Goal: Task Accomplishment & Management: Manage account settings

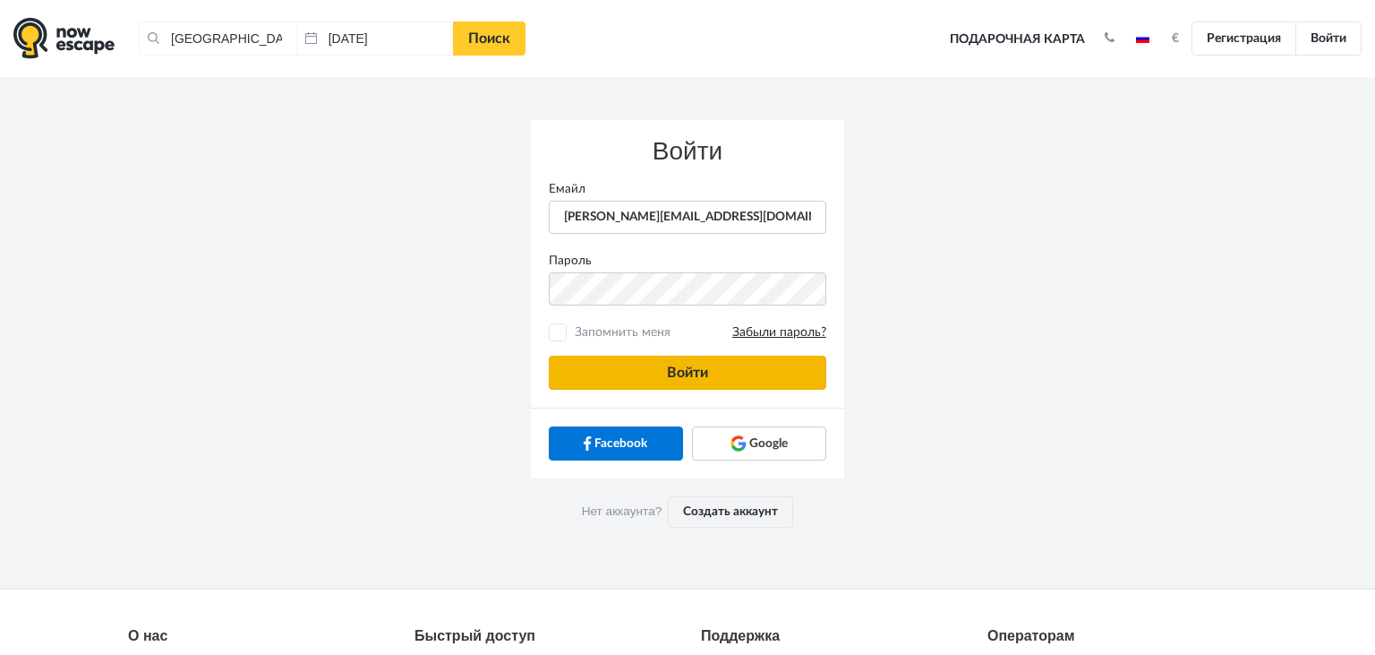
type input "[PERSON_NAME][EMAIL_ADDRESS][DOMAIN_NAME]"
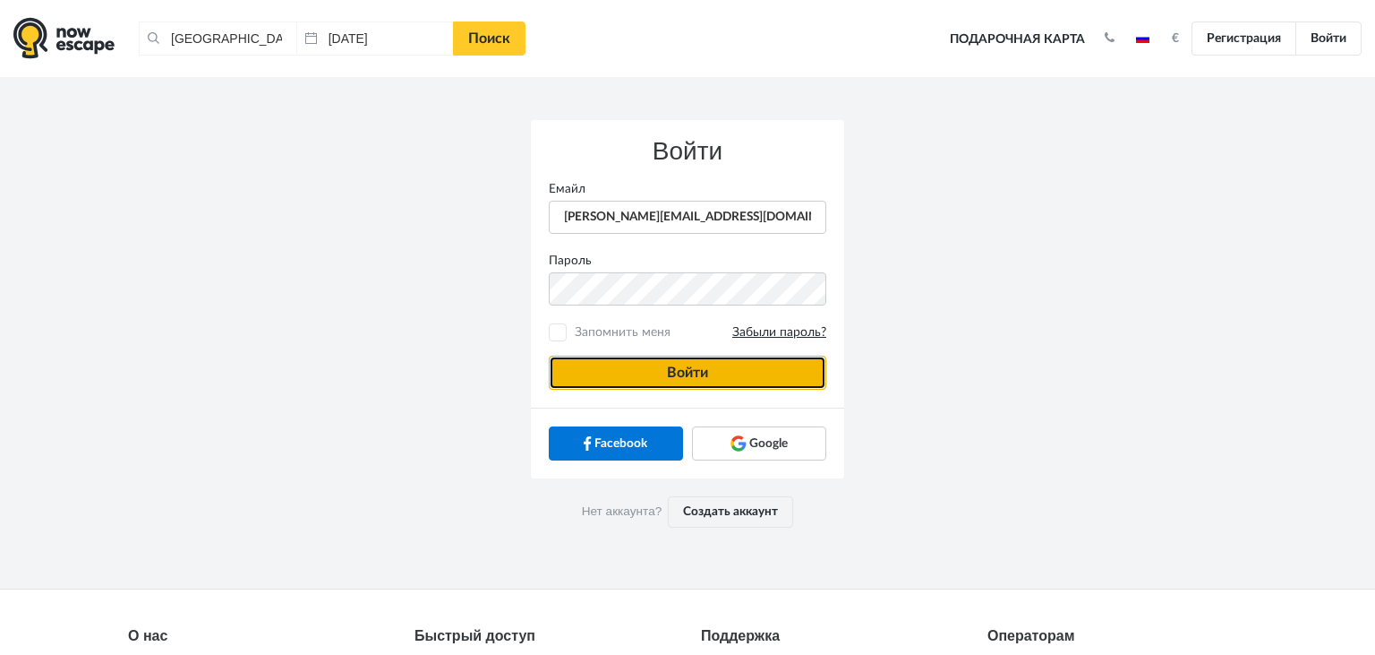
click at [775, 363] on button "Войти" at bounding box center [688, 372] width 278 height 34
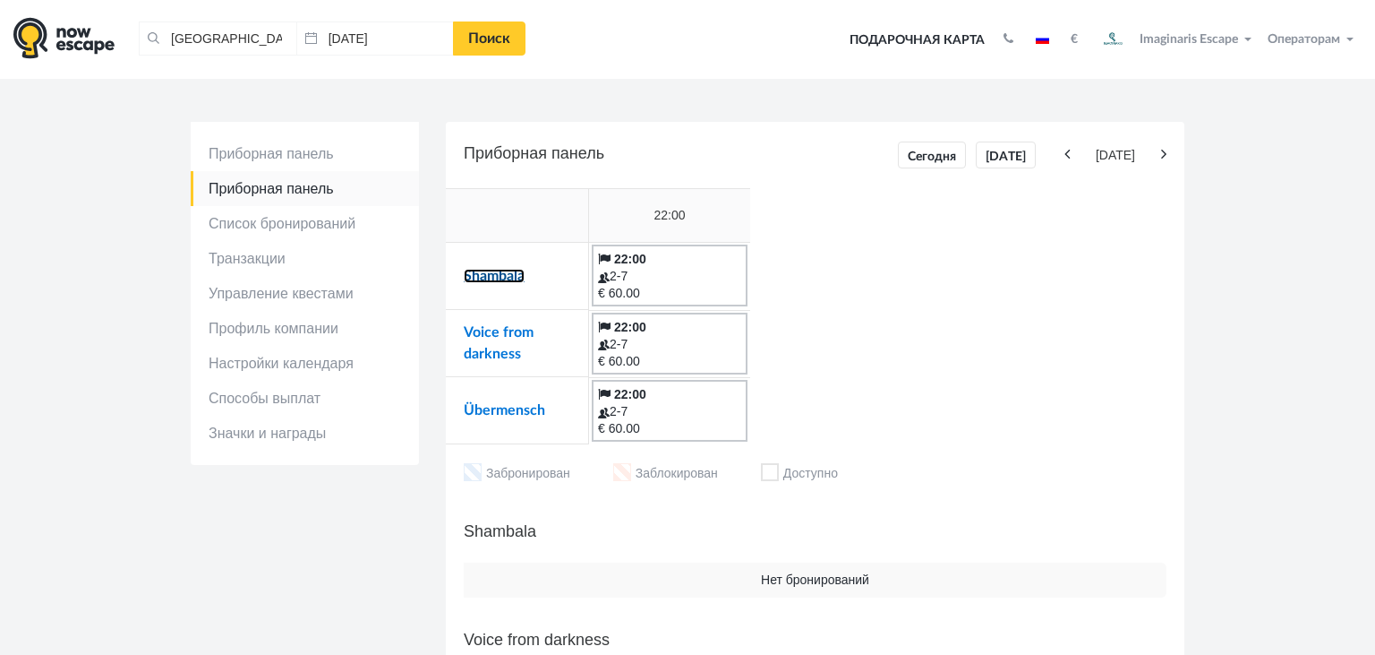
click at [494, 281] on link "Shambala" at bounding box center [494, 276] width 61 height 14
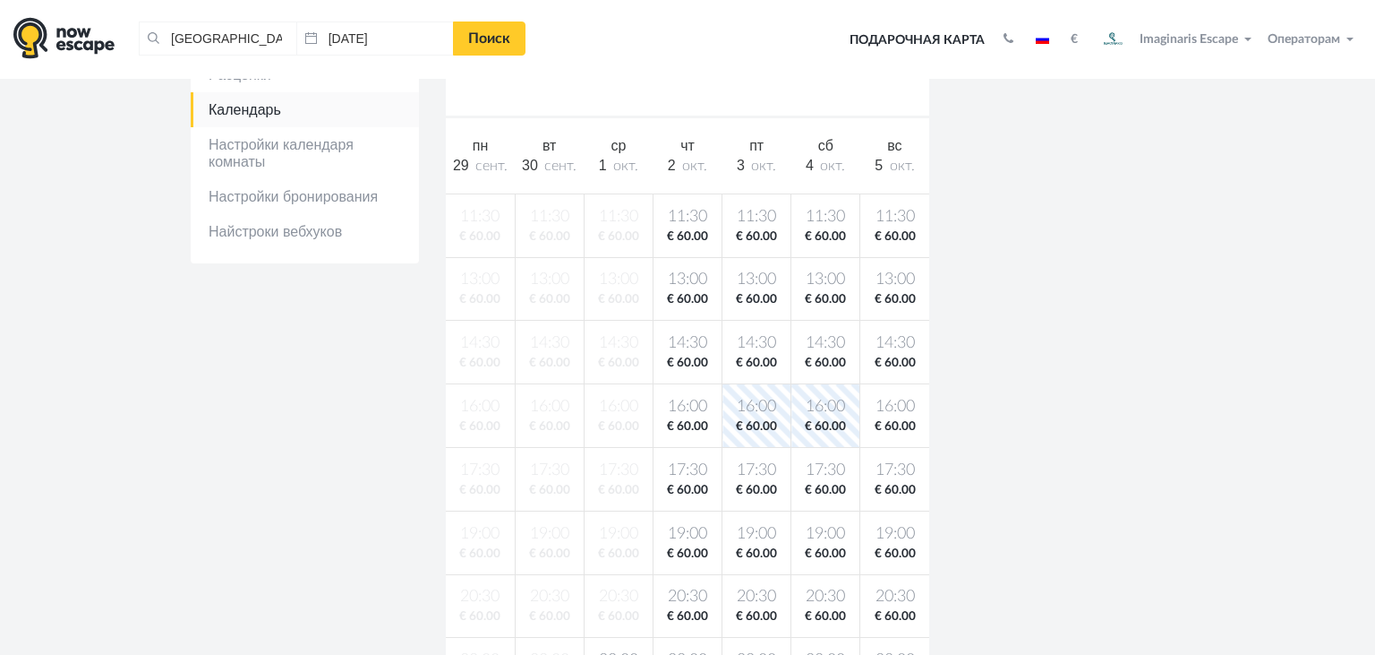
scroll to position [556, 0]
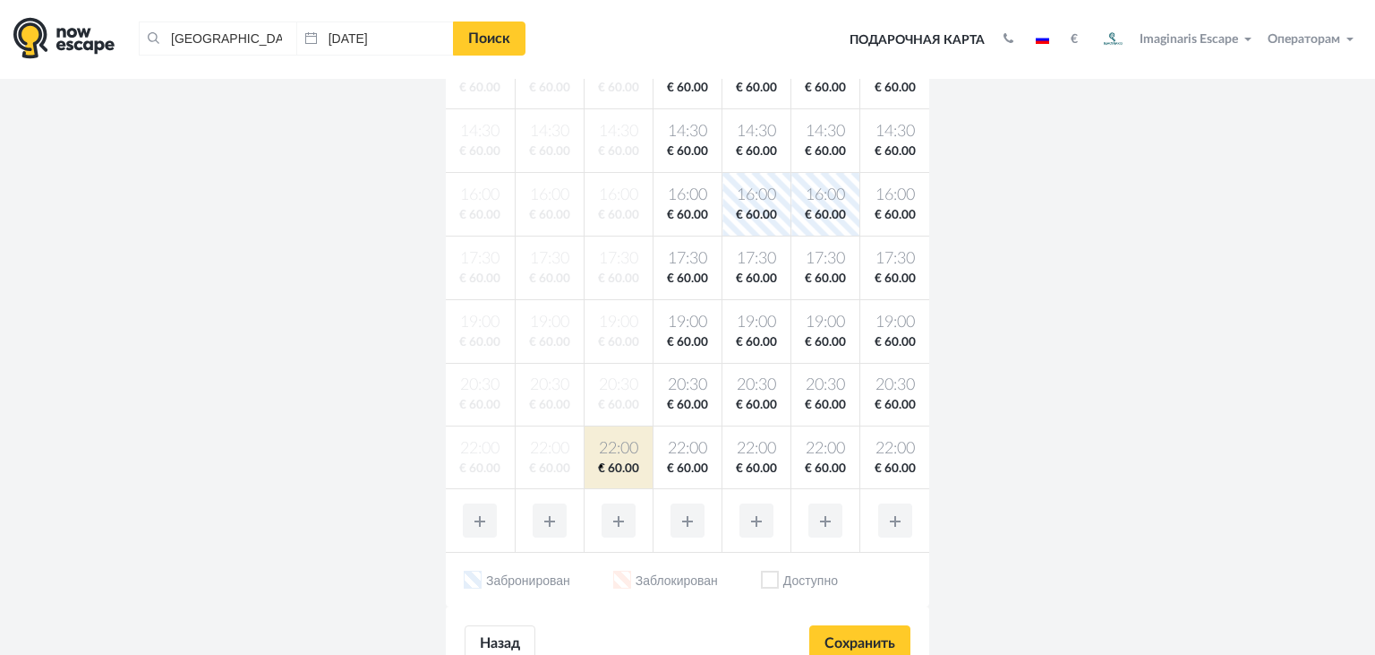
click at [600, 464] on span "€ 60.00" at bounding box center [618, 468] width 61 height 17
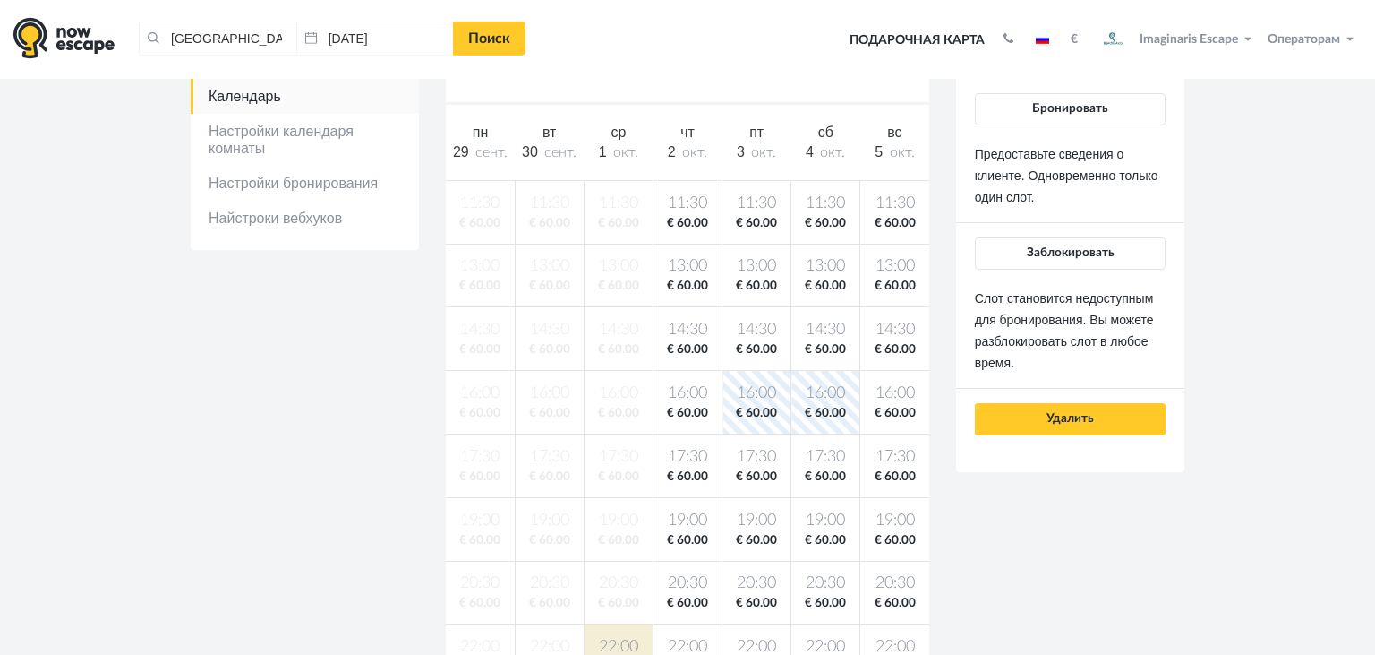
scroll to position [357, 0]
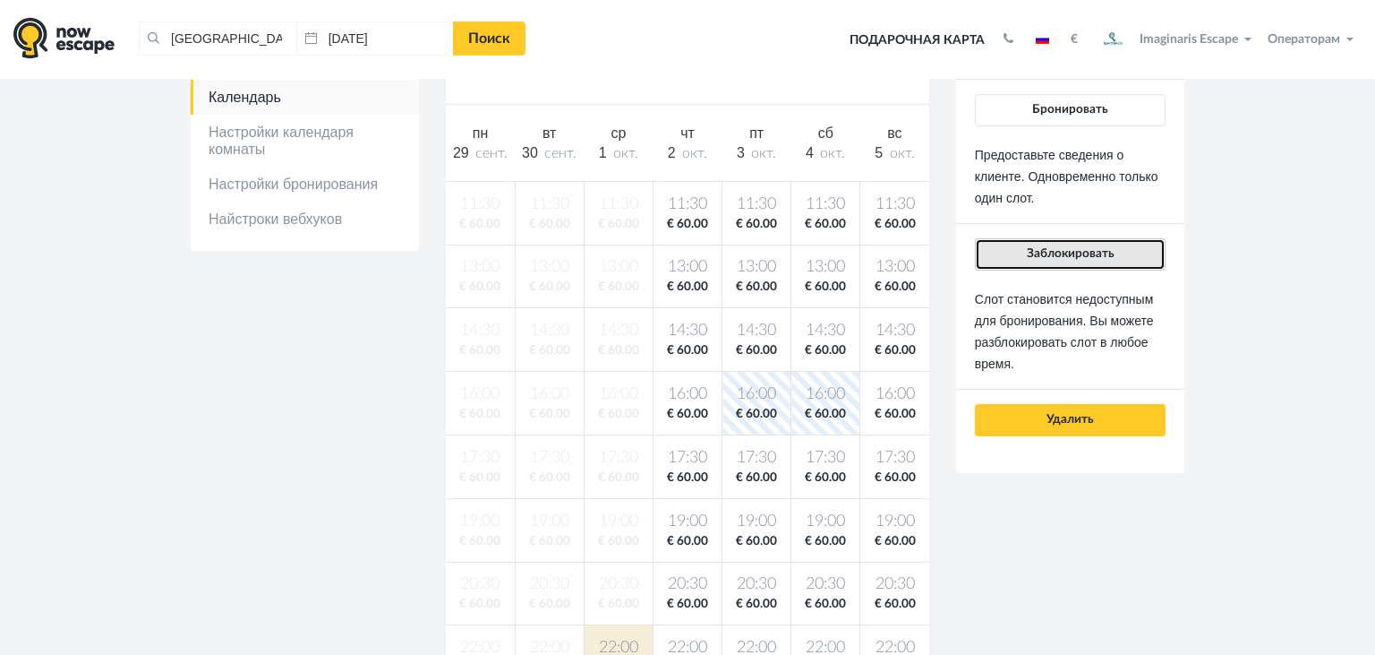
click at [1018, 262] on button "Заблокировать" at bounding box center [1070, 254] width 191 height 32
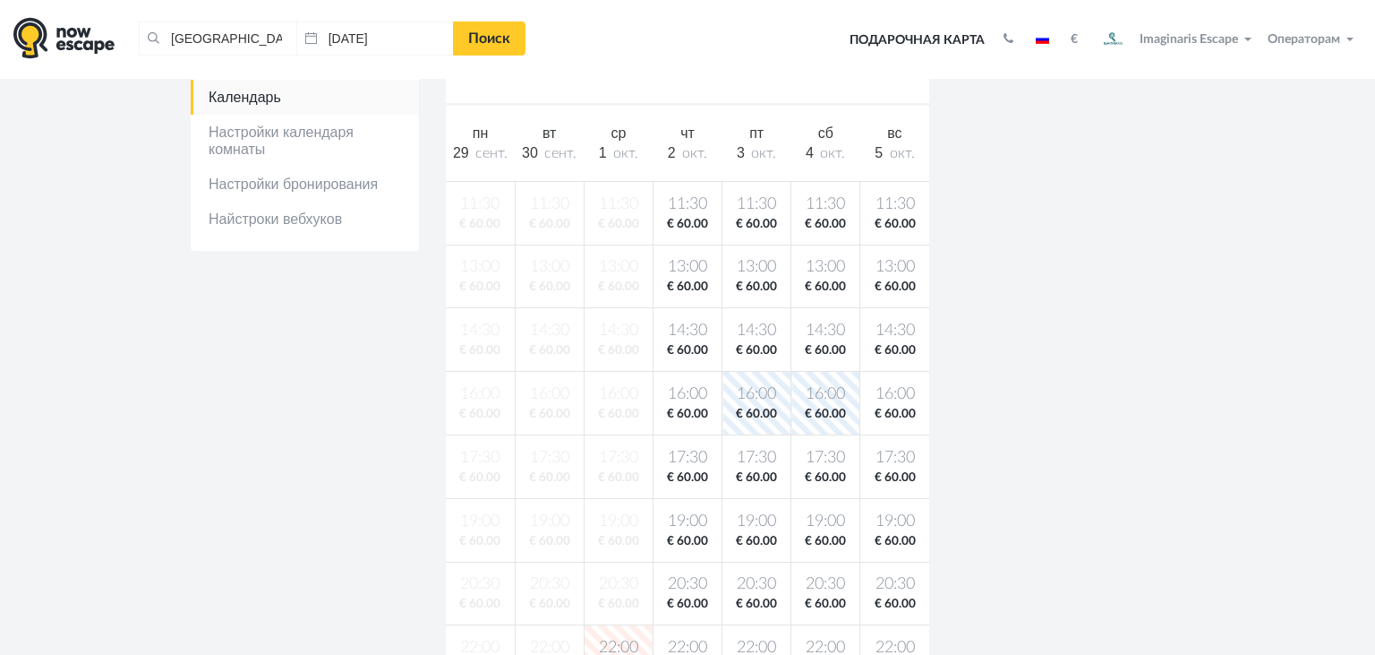
click at [689, 221] on span "€ 60.00" at bounding box center [687, 224] width 61 height 17
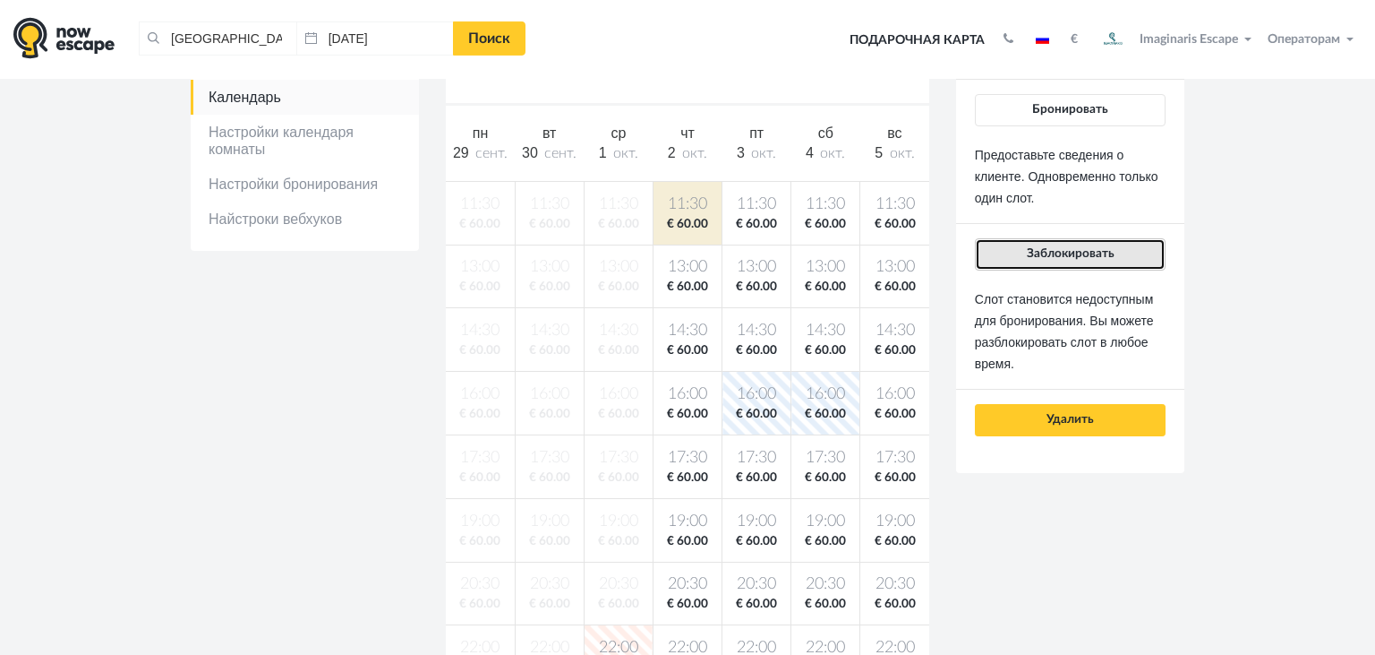
click at [990, 245] on button "Заблокировать" at bounding box center [1070, 254] width 191 height 32
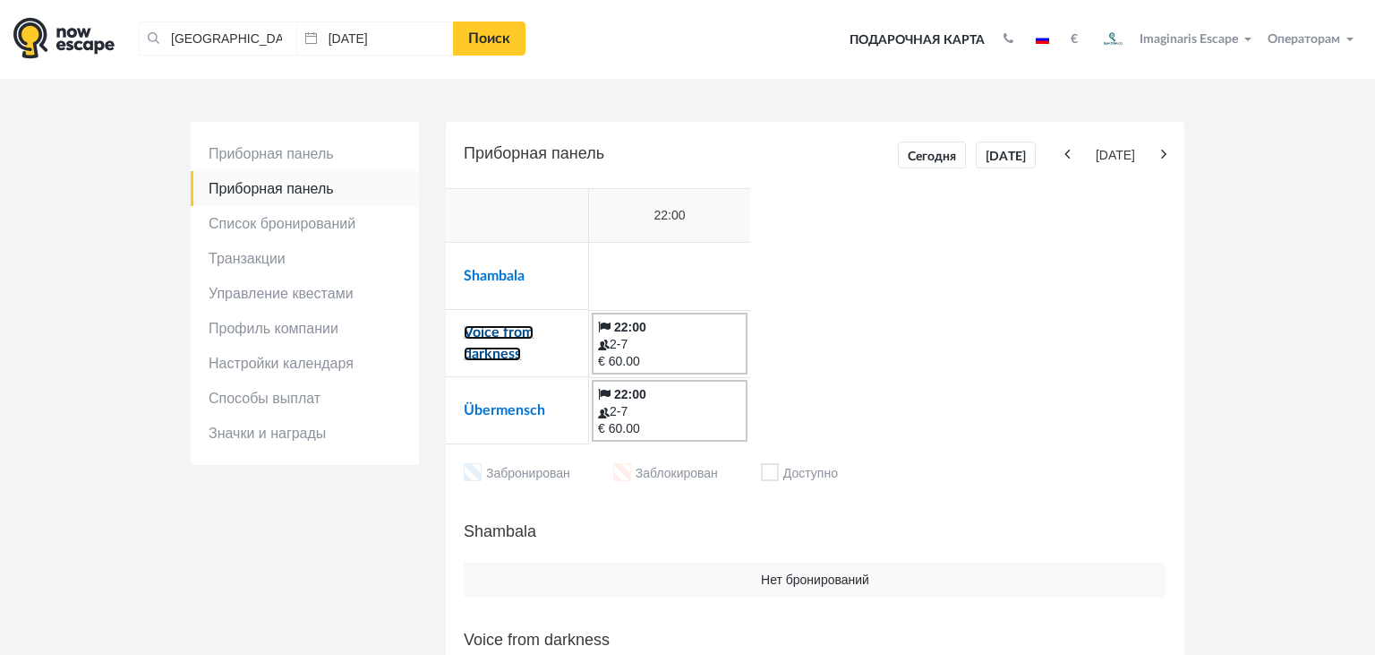
click at [501, 334] on link "Voice from darkness" at bounding box center [499, 343] width 70 height 36
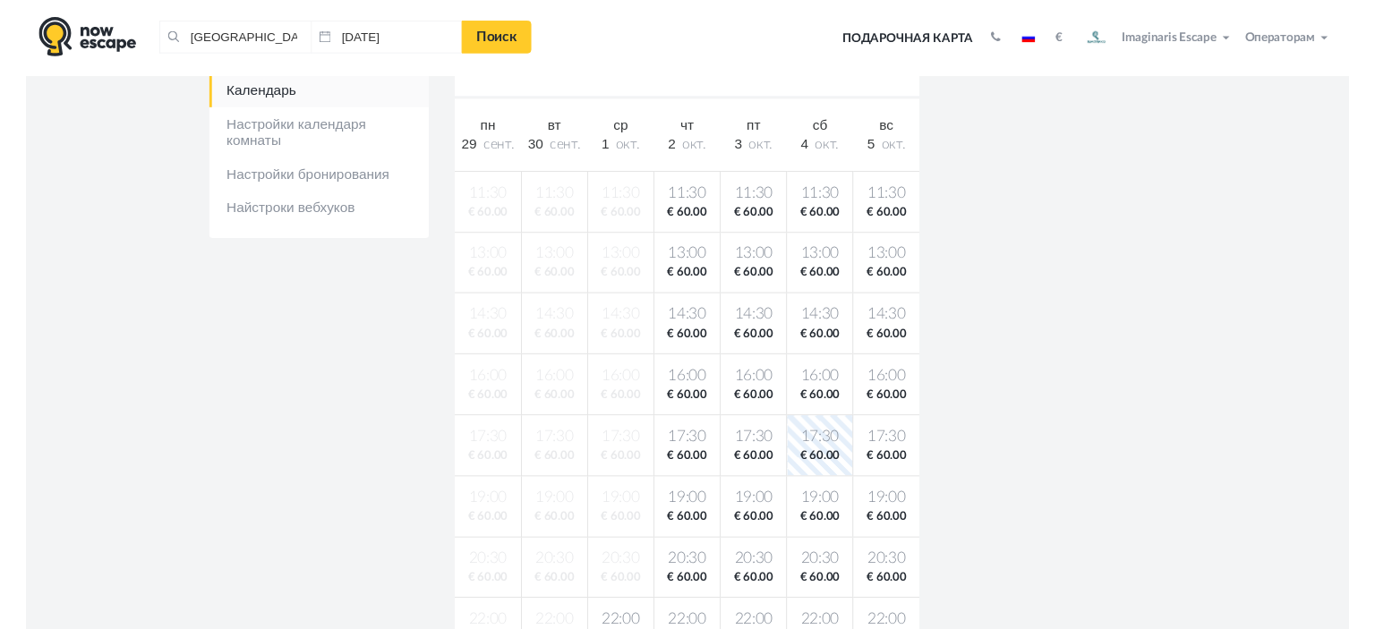
scroll to position [473, 0]
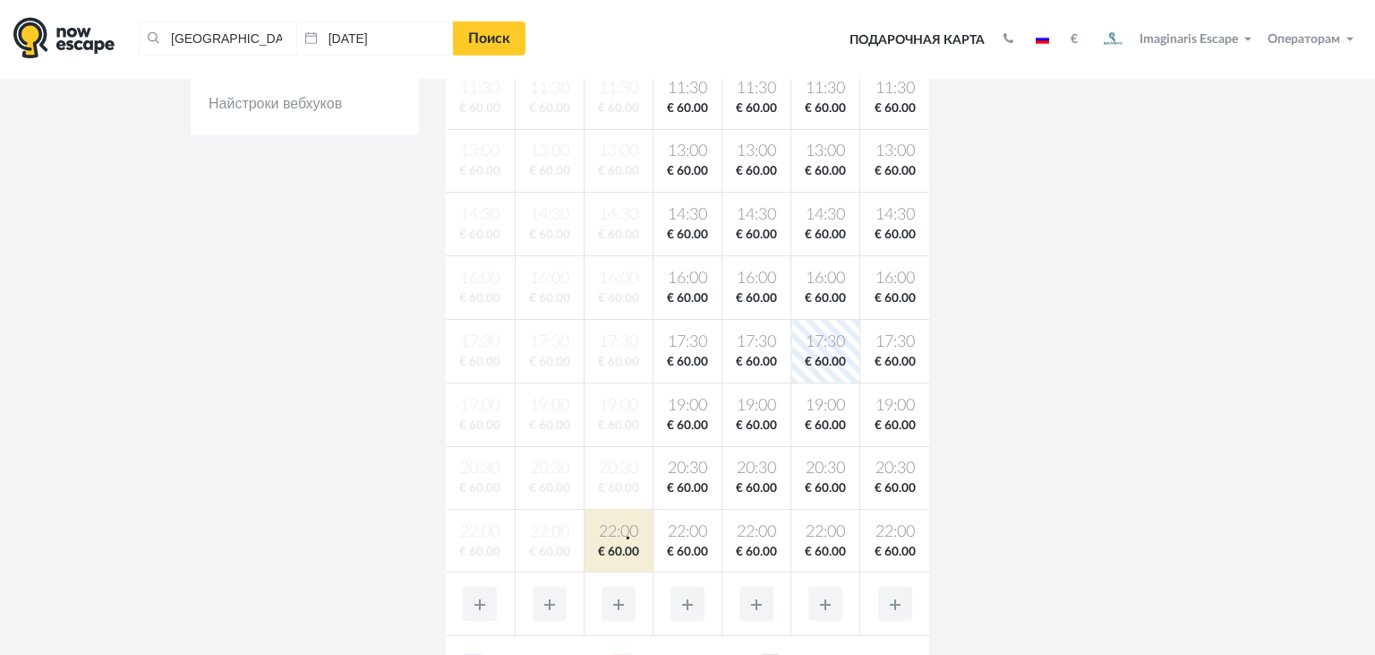
click at [627, 536] on span "22:00" at bounding box center [618, 532] width 61 height 22
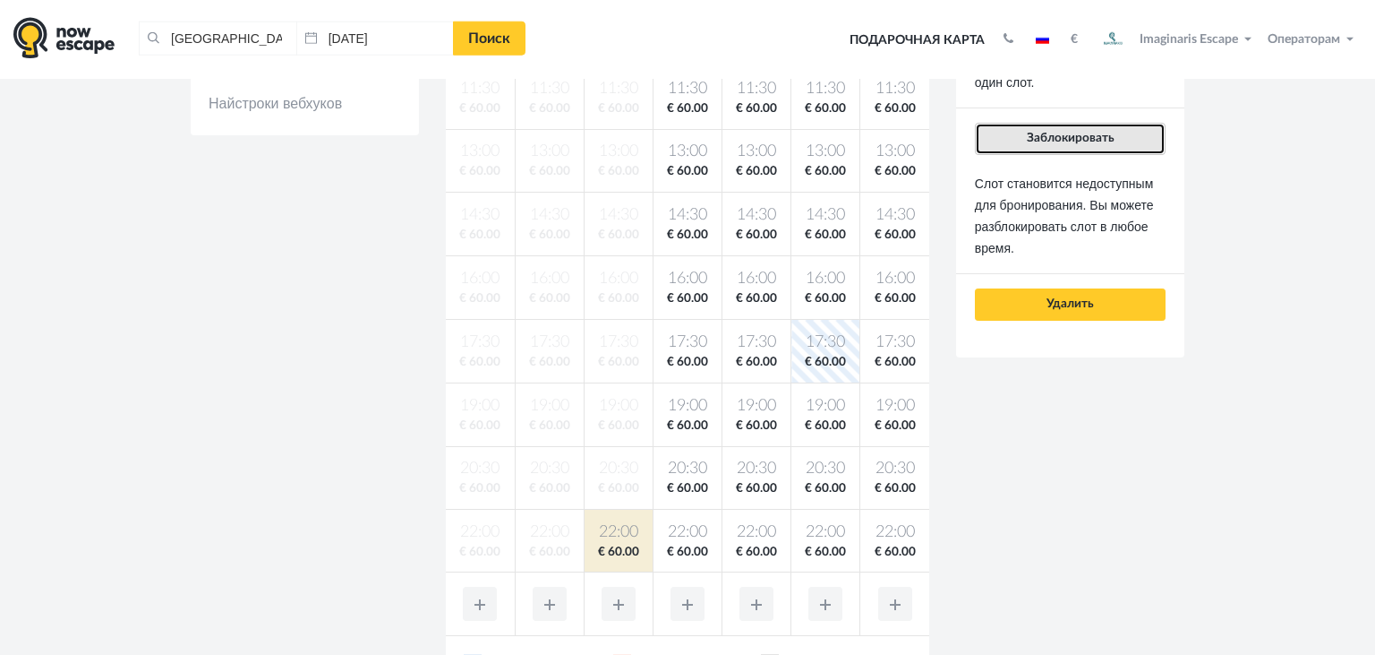
click at [1019, 148] on button "Заблокировать" at bounding box center [1070, 139] width 191 height 32
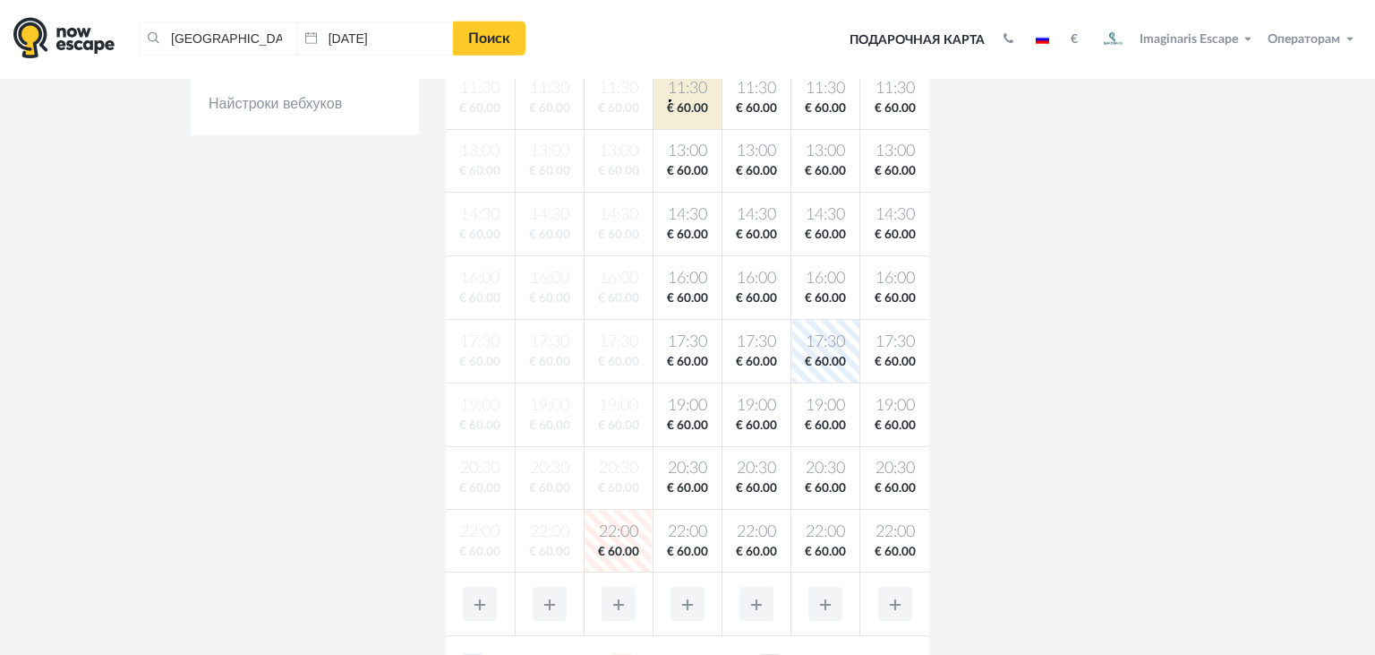
click at [669, 100] on span "€ 60.00" at bounding box center [687, 108] width 61 height 17
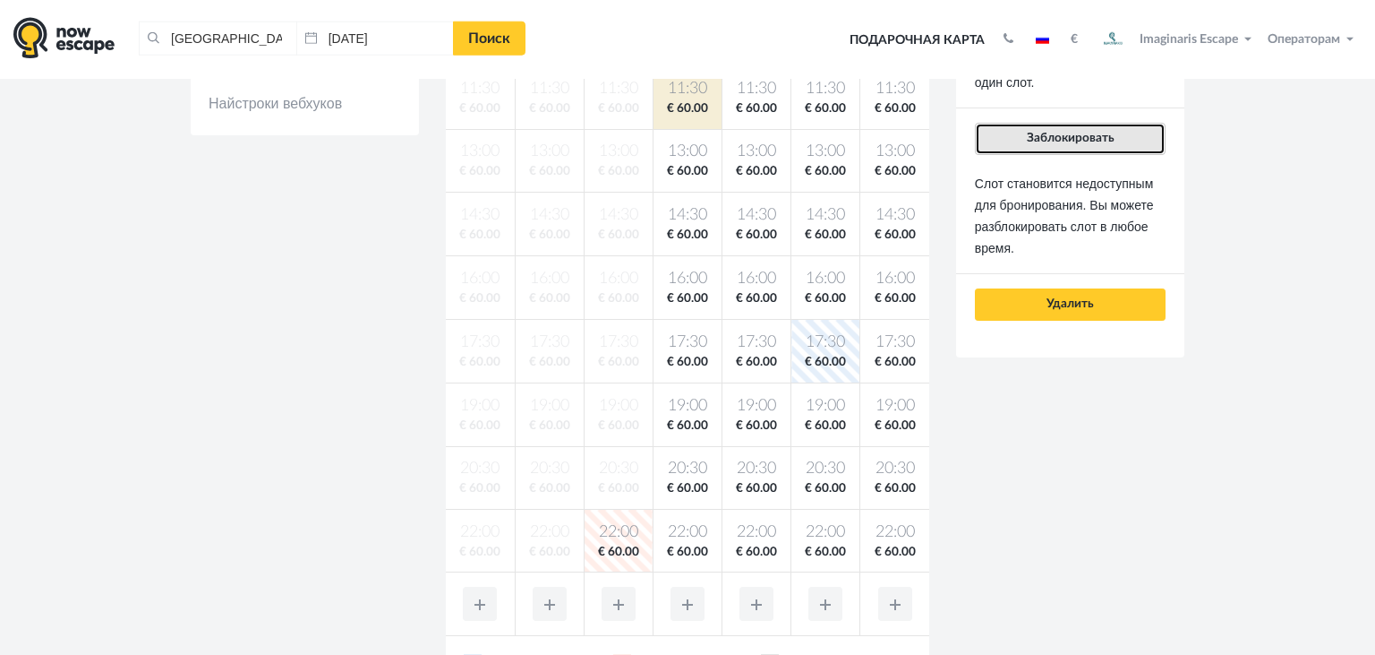
click at [1046, 128] on button "Заблокировать" at bounding box center [1070, 139] width 191 height 32
